Goal: Information Seeking & Learning: Find specific fact

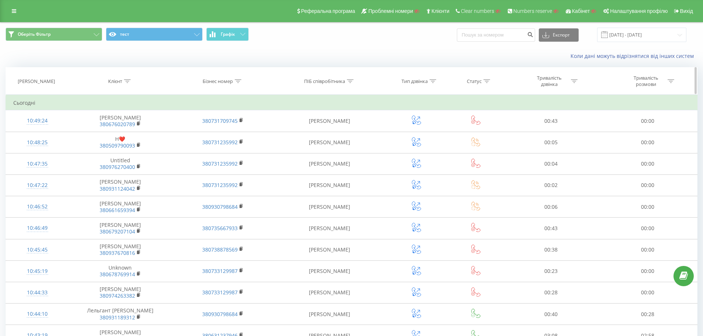
click at [127, 79] on icon at bounding box center [127, 81] width 7 height 4
click at [126, 134] on input "text" at bounding box center [120, 134] width 65 height 13
paste input "0993182848"
type input "0993182848"
click at [133, 148] on span "OK" at bounding box center [136, 148] width 21 height 11
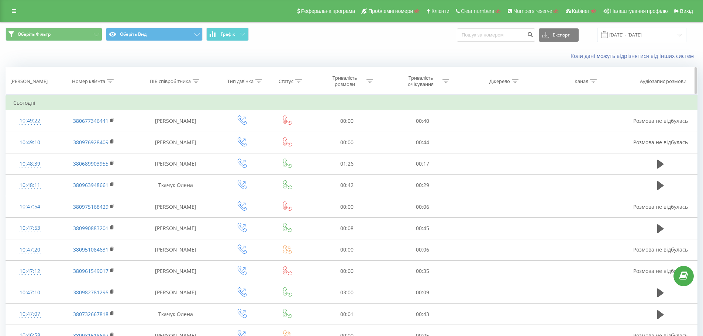
click at [111, 83] on icon at bounding box center [110, 81] width 7 height 4
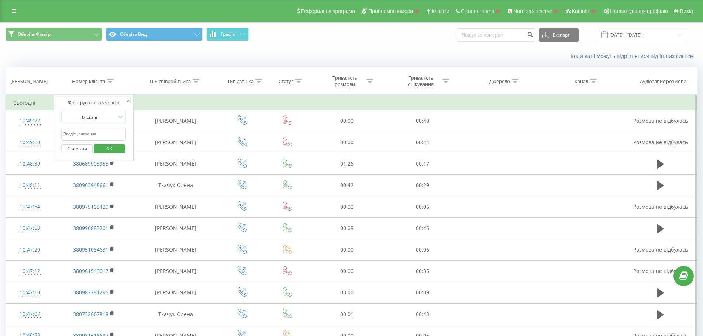
click at [99, 135] on input "text" at bounding box center [93, 134] width 65 height 13
paste input "grandcar.ua.sip"
click at [111, 145] on span "OK" at bounding box center [109, 148] width 21 height 11
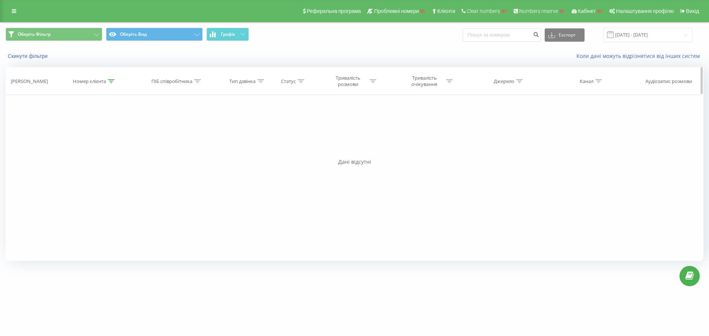
click at [112, 85] on th "Номер клієнта" at bounding box center [94, 81] width 79 height 27
click at [109, 82] on icon at bounding box center [111, 81] width 7 height 4
click at [104, 132] on input "grandcar.ua.sip" at bounding box center [94, 134] width 65 height 13
paste input "0993182848"
type input "0993182848"
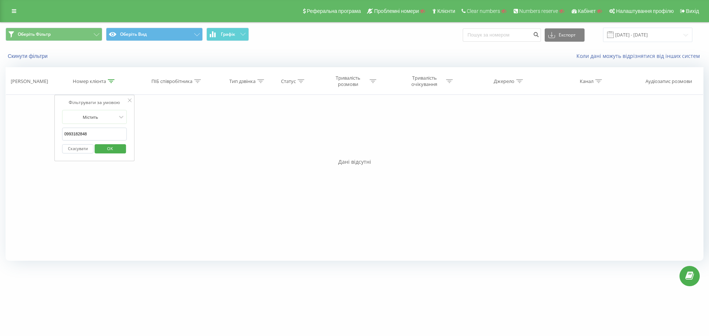
click at [110, 146] on span "OK" at bounding box center [110, 148] width 21 height 11
drag, startPoint x: 16, startPoint y: 12, endPoint x: 15, endPoint y: 20, distance: 8.6
click at [16, 12] on link at bounding box center [13, 11] width 13 height 10
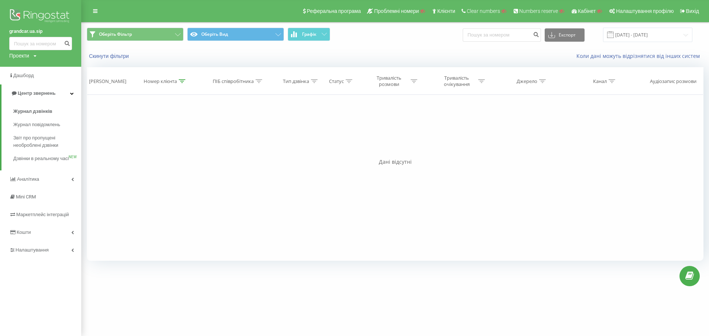
click at [23, 55] on div "Проекти" at bounding box center [19, 55] width 20 height 7
click at [37, 69] on input "text" at bounding box center [29, 67] width 37 height 11
paste input "grandcar.kz.sip"
type input "grandcar.kz.sip"
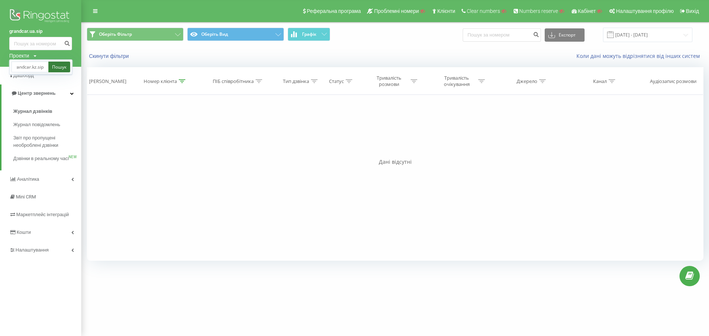
click at [58, 65] on link "Пошук" at bounding box center [59, 67] width 22 height 11
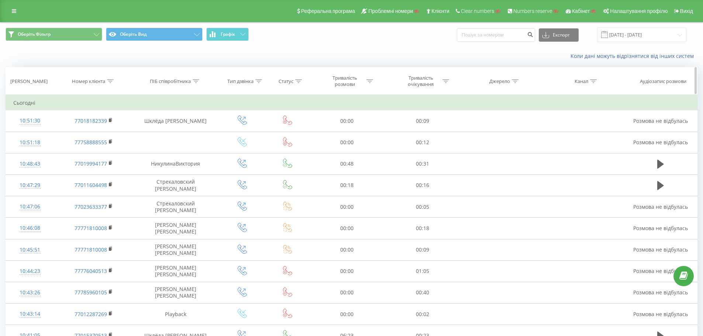
click at [107, 80] on icon at bounding box center [110, 81] width 7 height 4
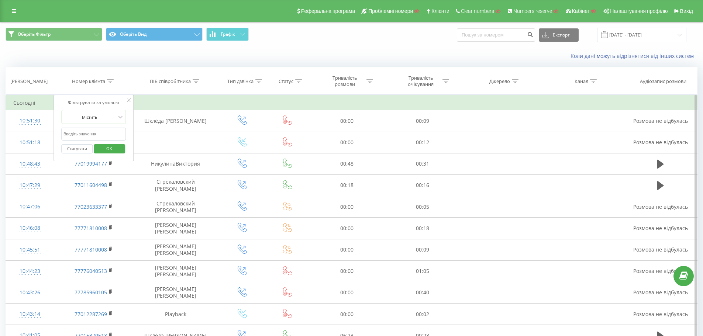
click at [97, 134] on input "text" at bounding box center [93, 134] width 65 height 13
paste input "0993182848"
type input "0993182848"
click at [114, 146] on span "OK" at bounding box center [109, 148] width 21 height 11
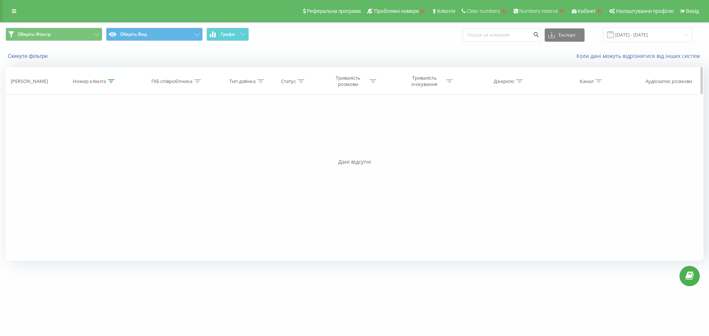
click at [109, 80] on icon at bounding box center [111, 81] width 7 height 4
click at [81, 150] on button "Скасувати" at bounding box center [77, 148] width 31 height 9
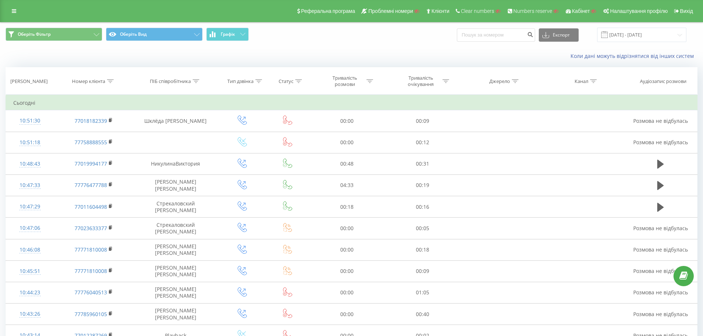
drag, startPoint x: 15, startPoint y: 14, endPoint x: 61, endPoint y: 0, distance: 48.1
click at [15, 14] on link at bounding box center [13, 11] width 13 height 10
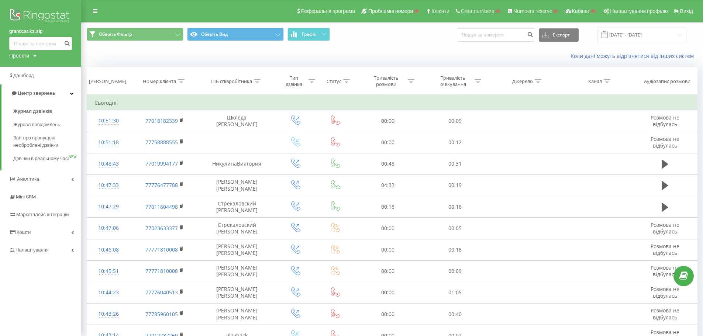
click at [22, 55] on div "Проекти" at bounding box center [19, 55] width 20 height 7
drag, startPoint x: 26, startPoint y: 75, endPoint x: 27, endPoint y: 71, distance: 4.3
click at [26, 75] on span "Дашборд" at bounding box center [24, 76] width 22 height 6
click at [29, 56] on div "Проекти" at bounding box center [19, 55] width 20 height 7
click at [31, 68] on input "text" at bounding box center [29, 67] width 37 height 11
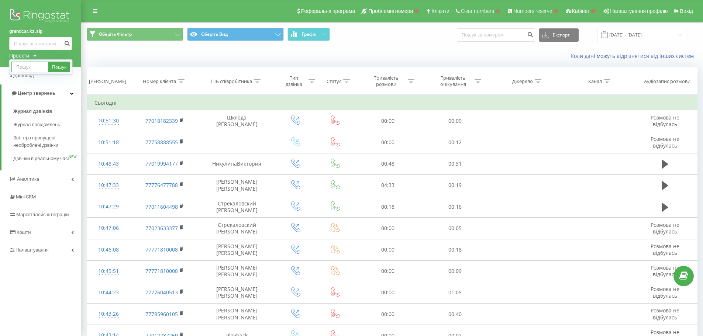
paste input "grandcar.fmc.com"
type input "grandcar.fmc.com"
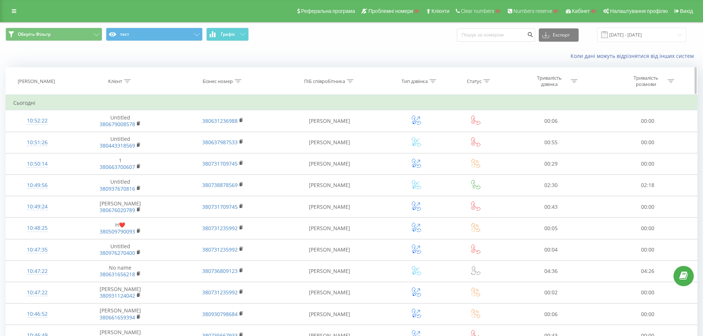
click at [129, 79] on icon at bounding box center [127, 81] width 7 height 4
click at [127, 137] on input "text" at bounding box center [120, 134] width 65 height 13
paste input "0993182848"
click at [142, 151] on span "OK" at bounding box center [136, 148] width 21 height 11
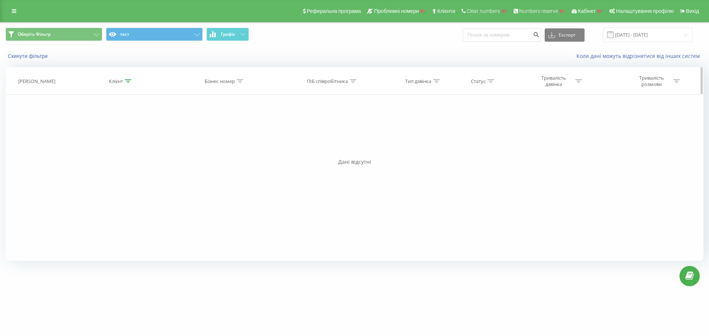
click at [130, 82] on icon at bounding box center [128, 81] width 7 height 4
click at [99, 135] on input "0993182848" at bounding box center [121, 134] width 65 height 13
drag, startPoint x: 107, startPoint y: 135, endPoint x: 84, endPoint y: 138, distance: 22.6
click at [71, 136] on div "Фільтрувати за умовою Містить 0993182848 Скасувати OK Фільтрувати за умовою Міс…" at bounding box center [355, 178] width 698 height 166
type input "848"
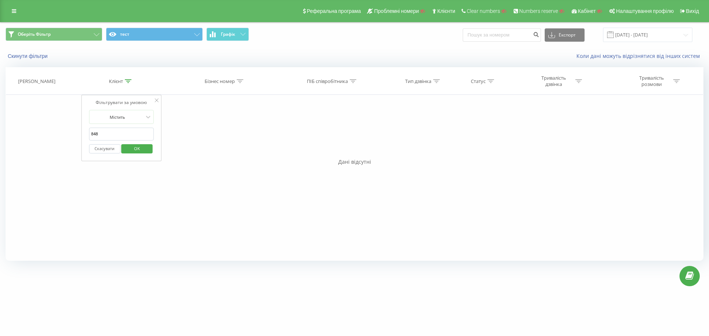
drag, startPoint x: 131, startPoint y: 141, endPoint x: 135, endPoint y: 144, distance: 5.1
click at [131, 142] on div "Скасувати OK" at bounding box center [121, 149] width 65 height 17
click at [136, 147] on span "OK" at bounding box center [137, 148] width 21 height 11
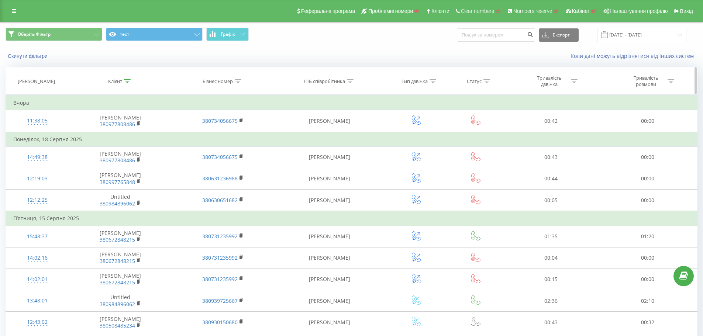
click at [241, 83] on div at bounding box center [238, 81] width 7 height 6
click at [213, 134] on input "text" at bounding box center [223, 134] width 65 height 13
paste input "+380631897992"
click at [195, 136] on input "+380631897992" at bounding box center [223, 134] width 65 height 13
click at [251, 152] on button "OK" at bounding box center [238, 148] width 31 height 9
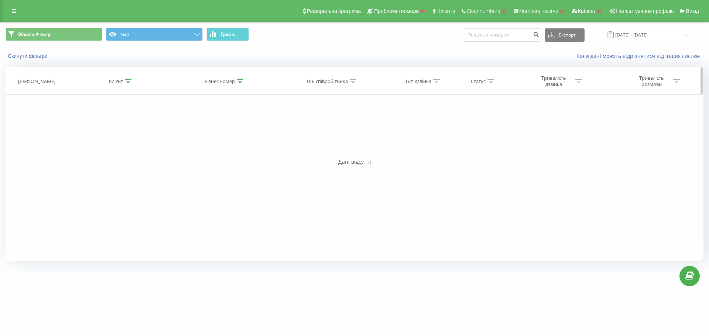
click at [127, 80] on icon at bounding box center [128, 81] width 7 height 4
click at [103, 148] on button "Скасувати" at bounding box center [104, 148] width 31 height 9
click at [8, 7] on link at bounding box center [13, 11] width 13 height 10
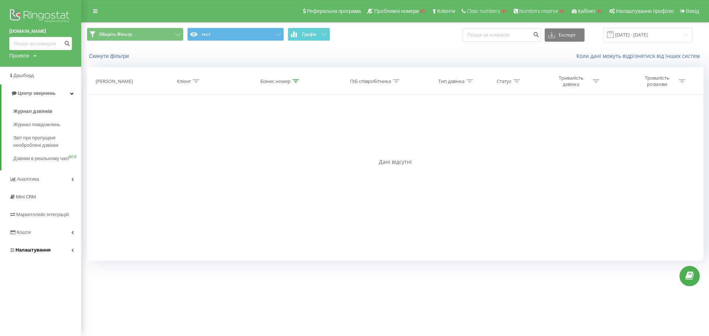
click at [45, 253] on span "Налаштування" at bounding box center [33, 250] width 35 height 6
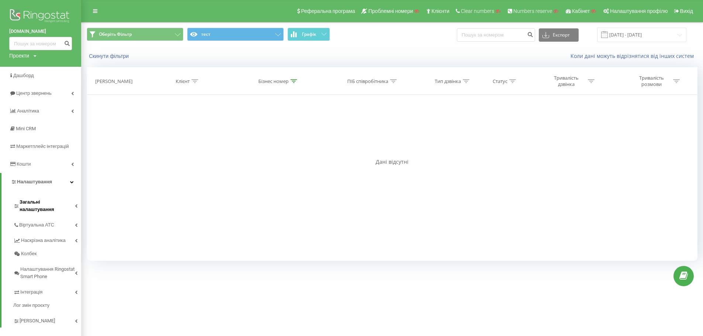
click at [52, 202] on span "Загальні налаштування" at bounding box center [47, 206] width 55 height 15
click at [63, 203] on span "Загальні налаштування" at bounding box center [47, 206] width 54 height 15
click at [74, 216] on link "Віртуальна АТС" at bounding box center [47, 217] width 68 height 16
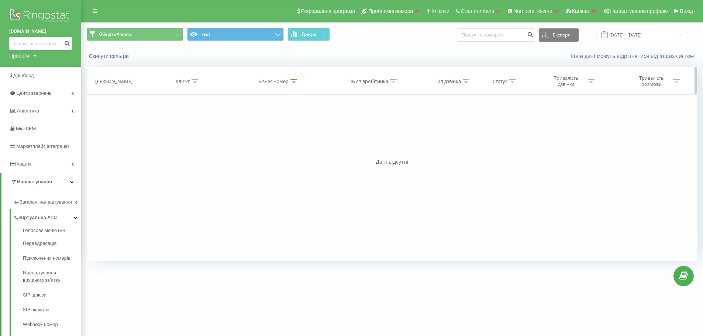
click at [295, 78] on div at bounding box center [294, 81] width 7 height 6
click at [296, 79] on icon at bounding box center [294, 81] width 7 height 4
click at [290, 86] on th "Бізнес номер" at bounding box center [278, 81] width 91 height 27
drag, startPoint x: 293, startPoint y: 85, endPoint x: 278, endPoint y: 104, distance: 24.8
click at [293, 85] on th "Бізнес номер" at bounding box center [278, 81] width 91 height 27
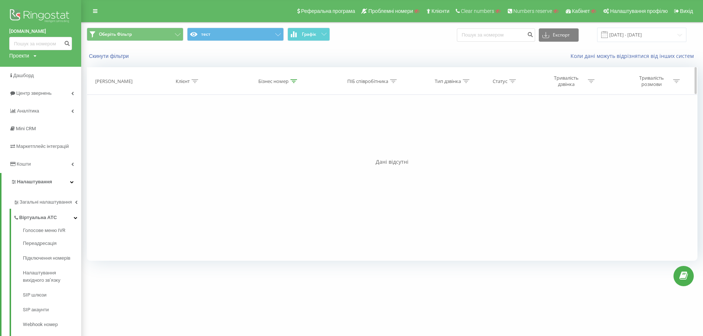
click at [294, 80] on icon at bounding box center [294, 81] width 7 height 4
drag, startPoint x: 263, startPoint y: 134, endPoint x: 212, endPoint y: 140, distance: 51.3
click at [212, 140] on div "Фільтрувати за умовою Містить 848 Скасувати OK Фільтрувати за умовою Містить 38…" at bounding box center [392, 178] width 611 height 166
click at [289, 145] on span "OK" at bounding box center [294, 148] width 21 height 11
click at [293, 82] on icon at bounding box center [294, 81] width 7 height 4
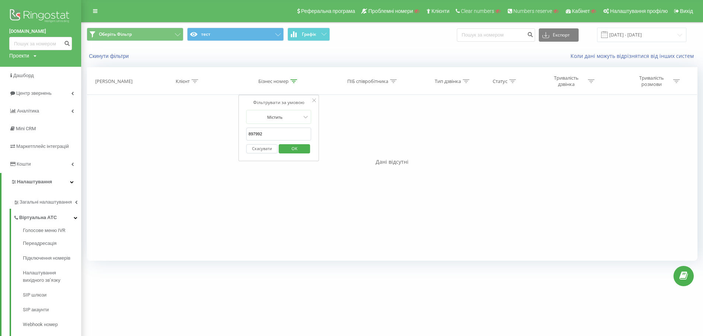
drag, startPoint x: 256, startPoint y: 133, endPoint x: 226, endPoint y: 117, distance: 34.2
click at [235, 135] on div "Фільтрувати за умовою Містить 848 Скасувати OK Фільтрувати за умовою Містить 89…" at bounding box center [392, 178] width 611 height 166
type input "992"
click at [283, 145] on button "OK" at bounding box center [294, 148] width 31 height 9
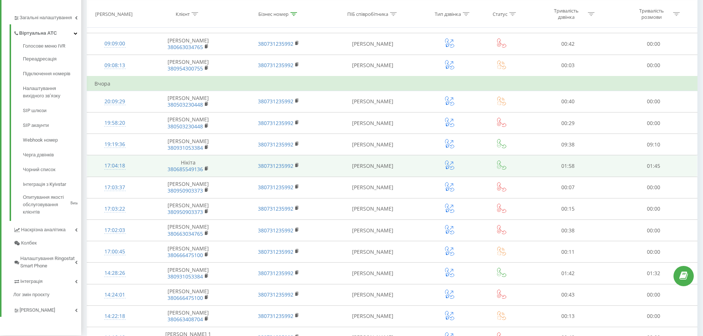
scroll to position [354, 0]
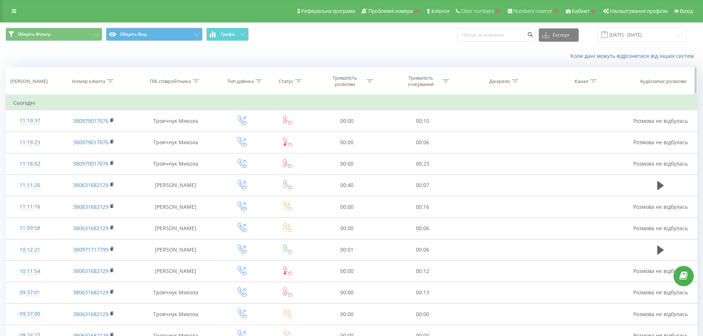
click at [111, 85] on th "Номер клієнта" at bounding box center [93, 81] width 79 height 27
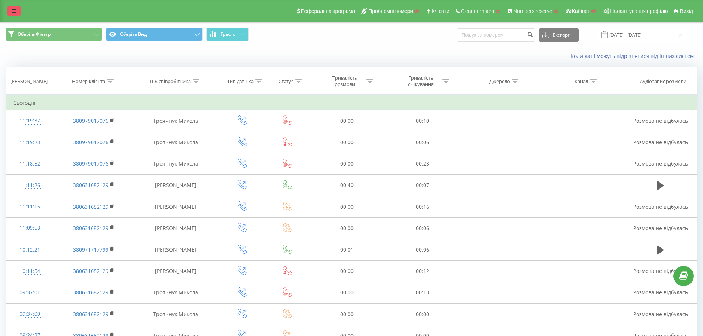
click at [12, 8] on link at bounding box center [13, 11] width 13 height 10
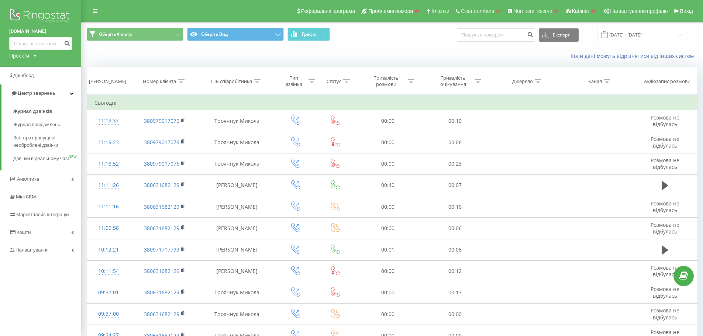
click at [15, 56] on div "Проекти" at bounding box center [19, 55] width 20 height 7
click at [30, 65] on input "text" at bounding box center [29, 67] width 37 height 11
paste input "www.interoptiсa.com.ua - GA4"
click at [29, 65] on input "www.interoptiсa.com.ua - GA4" at bounding box center [29, 67] width 37 height 11
paste input "interoptiсa"
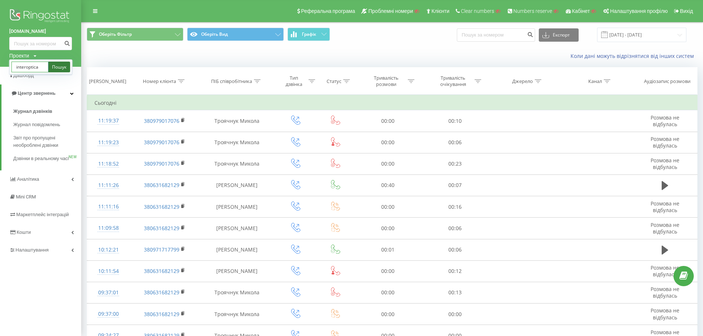
type input "interoptiсa"
click at [57, 68] on link "Пошук" at bounding box center [59, 67] width 22 height 11
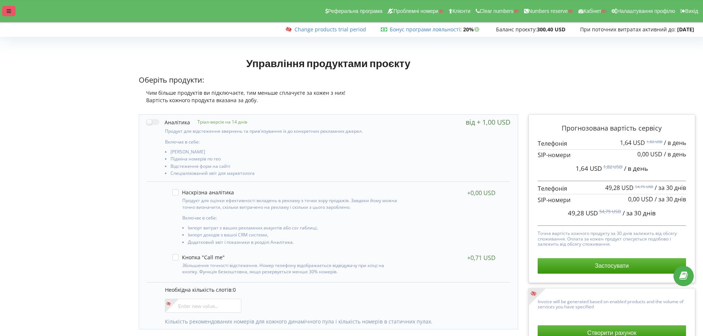
click at [7, 10] on icon at bounding box center [9, 10] width 4 height 5
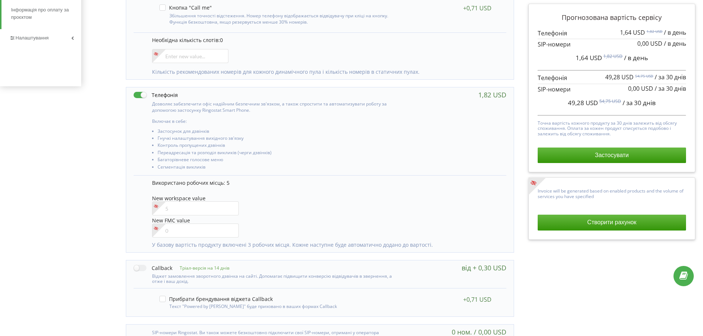
scroll to position [286, 0]
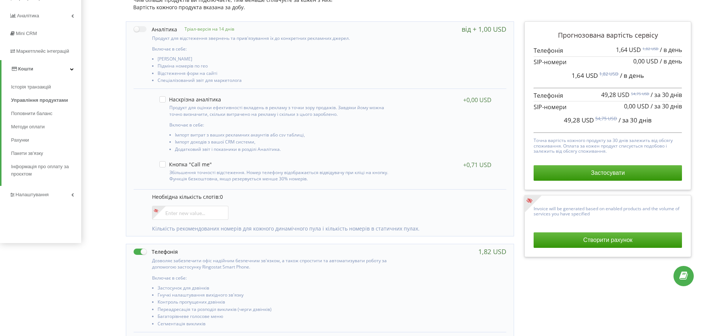
drag, startPoint x: 104, startPoint y: 123, endPoint x: 105, endPoint y: 107, distance: 15.9
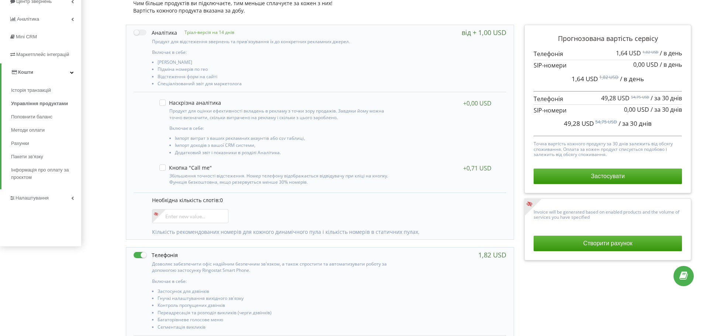
click at [107, 188] on div "Управління продуктами проєкту Оберіть продукти: Чим більше продуктів ви підключ…" at bounding box center [392, 246] width 617 height 567
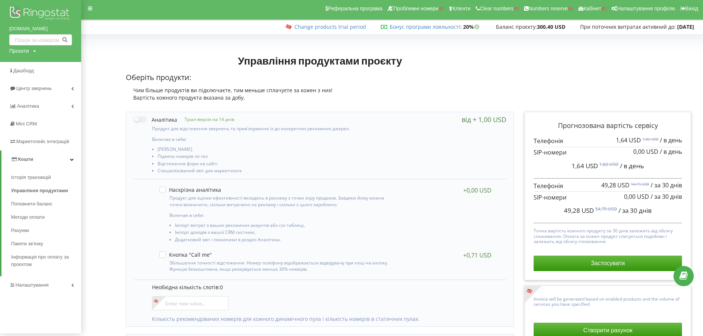
scroll to position [0, 0]
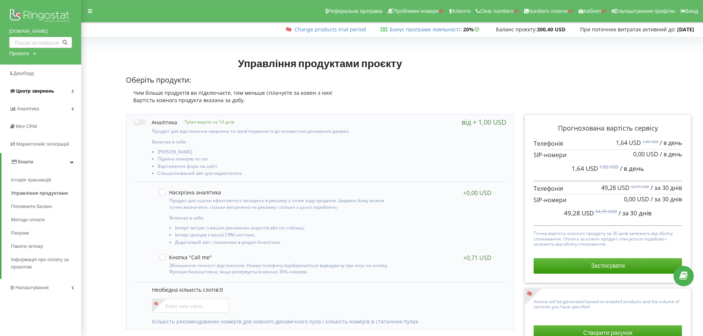
click at [51, 90] on span "Центр звернень" at bounding box center [35, 91] width 38 height 6
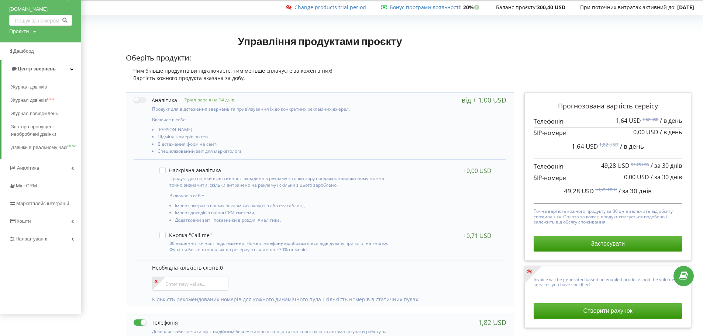
scroll to position [37, 0]
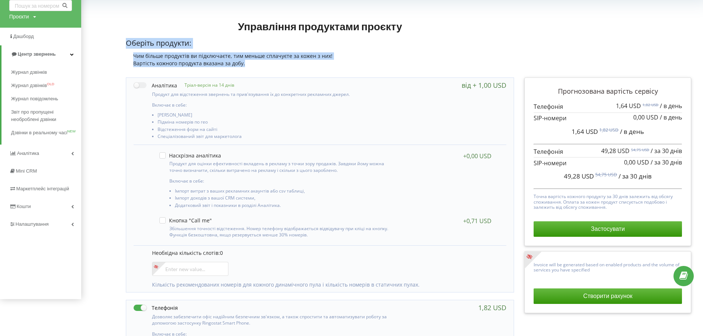
drag, startPoint x: 127, startPoint y: 44, endPoint x: 263, endPoint y: 65, distance: 137.1
click at [263, 65] on div "Оберіть продукти: Чим більше продуктів ви підключаєте, тим меньше сплачуєте за …" at bounding box center [320, 52] width 388 height 29
click at [263, 65] on div "Вартість кожного продукта вказана за добу." at bounding box center [320, 63] width 388 height 7
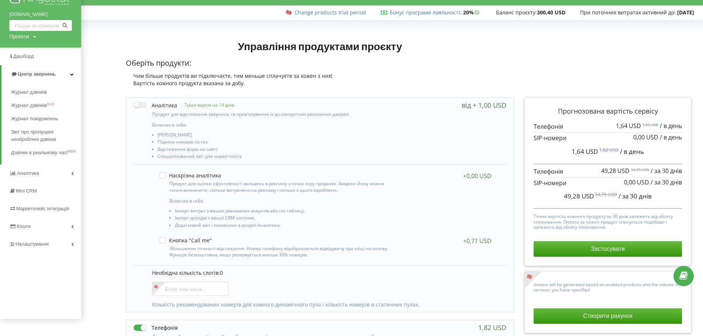
scroll to position [17, 0]
drag, startPoint x: 262, startPoint y: 62, endPoint x: 262, endPoint y: 72, distance: 10.4
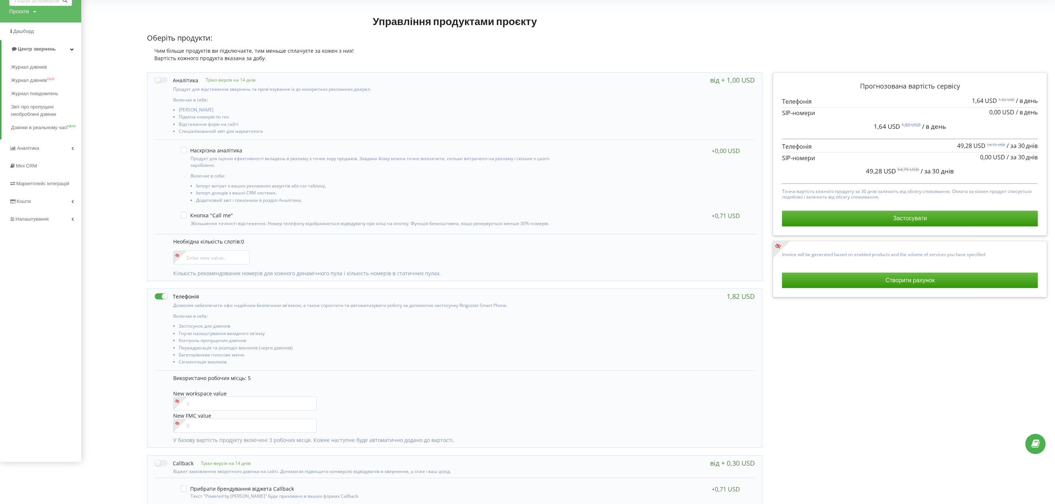
scroll to position [40, 0]
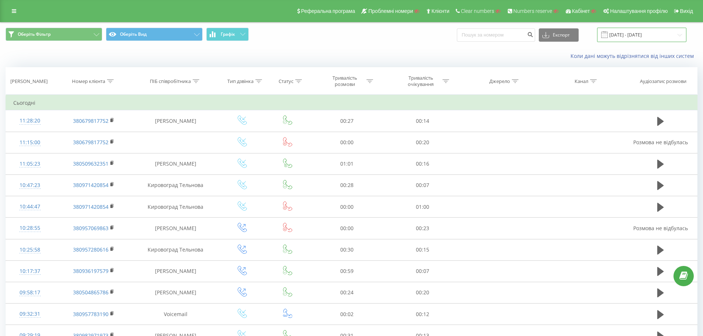
click at [664, 36] on input "[DATE] - [DATE]" at bounding box center [641, 35] width 89 height 14
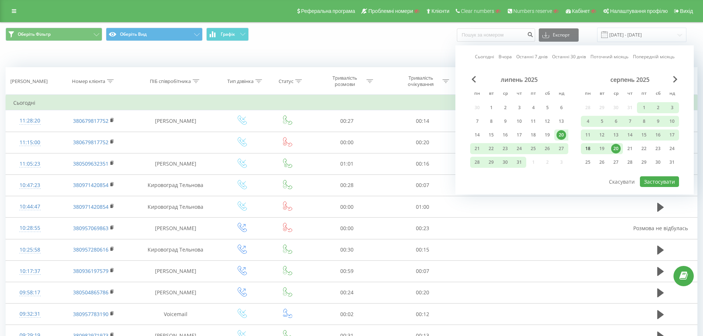
click at [588, 149] on div "18" at bounding box center [588, 149] width 10 height 10
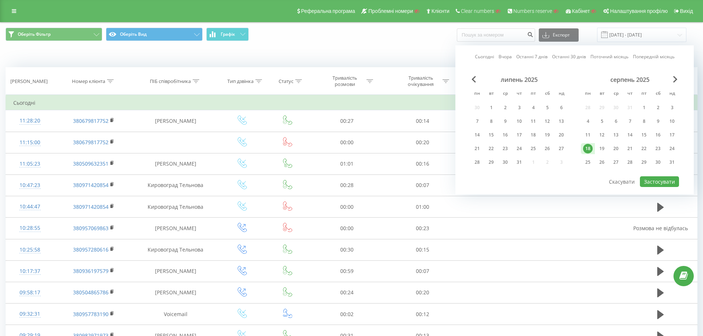
click at [588, 149] on div "18" at bounding box center [588, 149] width 10 height 10
click at [669, 181] on button "Застосувати" at bounding box center [659, 181] width 39 height 11
type input "18.08.2025 - 18.08.2025"
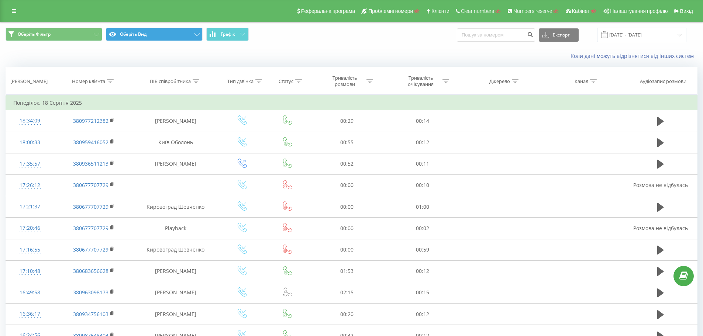
click at [182, 40] on span "Оберіть Фільтр Оберіть Вид Графік" at bounding box center [176, 35] width 341 height 14
click at [222, 34] on span "Графік" at bounding box center [228, 34] width 14 height 5
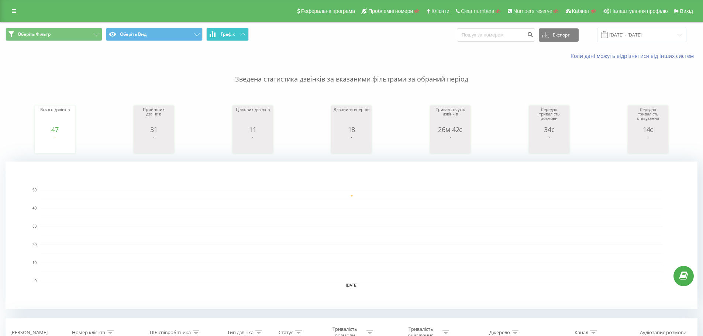
click at [240, 34] on button "Графік" at bounding box center [227, 34] width 42 height 13
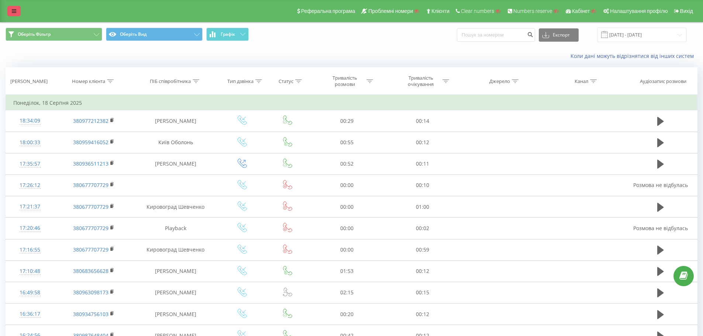
click at [18, 9] on link at bounding box center [13, 11] width 13 height 10
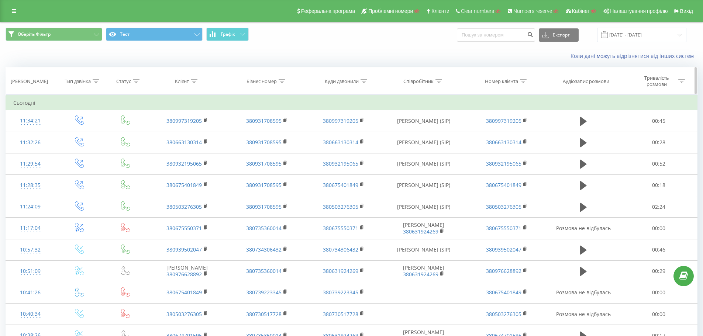
click at [281, 80] on icon at bounding box center [282, 81] width 7 height 4
drag, startPoint x: 254, startPoint y: 134, endPoint x: 261, endPoint y: 141, distance: 8.9
click at [254, 135] on input "text" at bounding box center [266, 134] width 65 height 13
paste input "380675929317"
type input "380675929317"
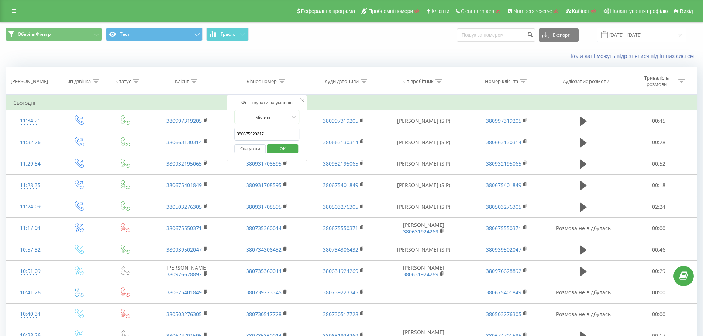
click at [278, 147] on span "OK" at bounding box center [282, 148] width 21 height 11
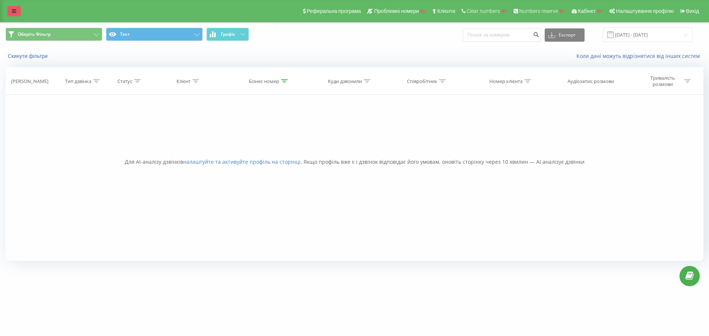
click at [18, 15] on link at bounding box center [13, 11] width 13 height 10
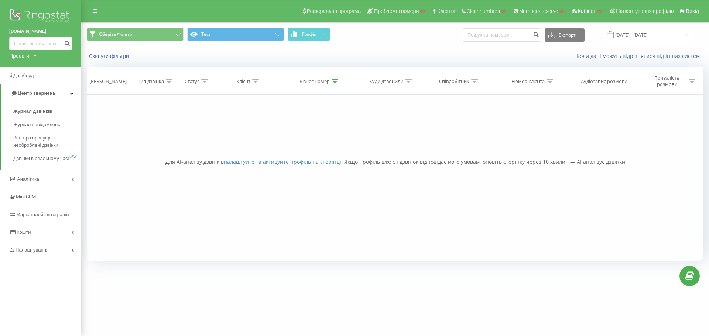
click at [31, 58] on div "Проекти Пошук" at bounding box center [22, 55] width 27 height 7
click at [33, 62] on input "text" at bounding box center [29, 67] width 37 height 11
paste input "[DOMAIN_NAME]"
type input "[DOMAIN_NAME]"
click at [57, 67] on link "Пошук" at bounding box center [59, 67] width 22 height 11
